Goal: Transaction & Acquisition: Purchase product/service

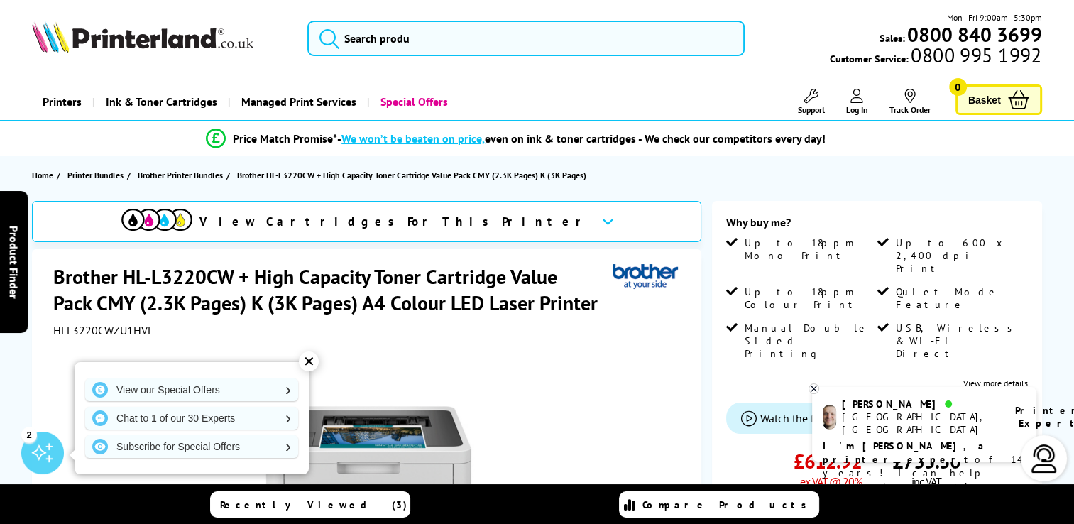
click at [312, 358] on div "✕" at bounding box center [309, 361] width 20 height 20
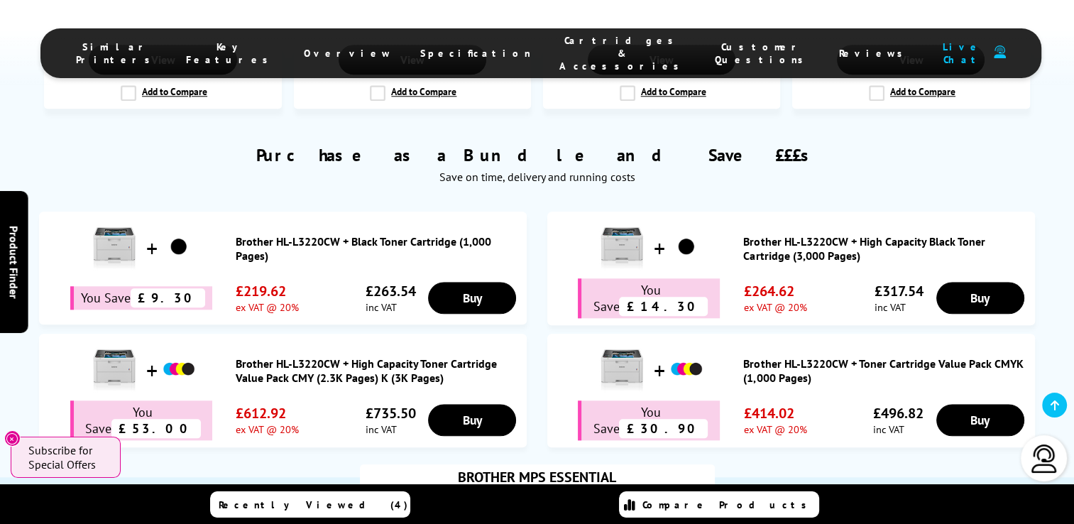
scroll to position [1451, 0]
